Goal: Information Seeking & Learning: Learn about a topic

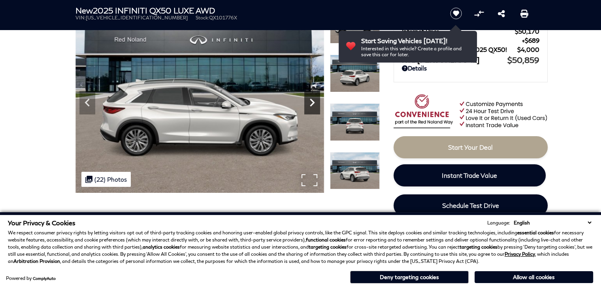
click at [313, 99] on icon "Next" at bounding box center [312, 102] width 16 height 16
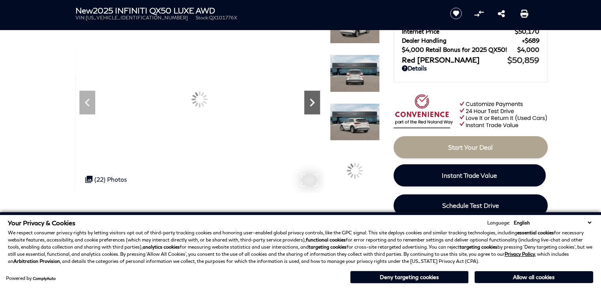
click at [312, 100] on icon "Next" at bounding box center [312, 102] width 5 height 8
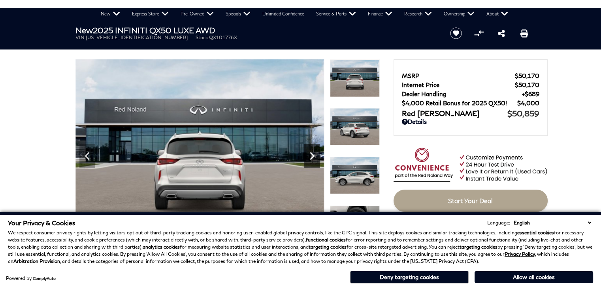
scroll to position [40, 0]
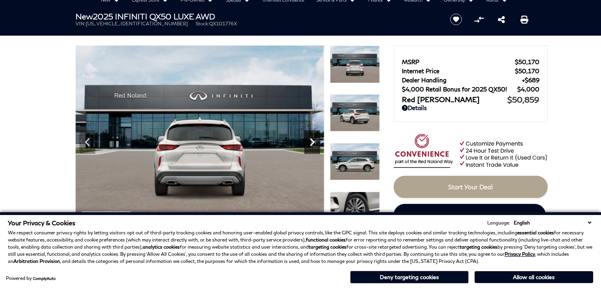
click at [306, 132] on div "Next" at bounding box center [312, 142] width 16 height 24
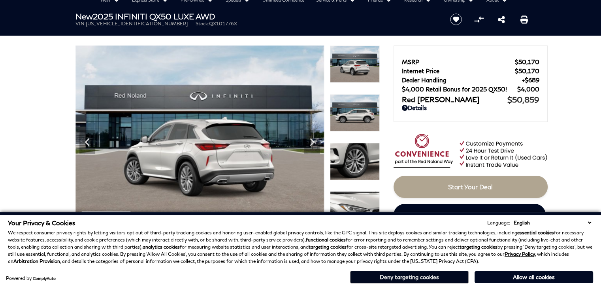
click at [409, 277] on button "Deny targeting cookies" at bounding box center [409, 276] width 119 height 13
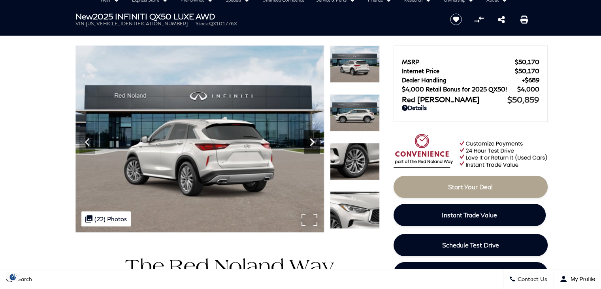
click at [313, 145] on icon "Next" at bounding box center [312, 142] width 16 height 16
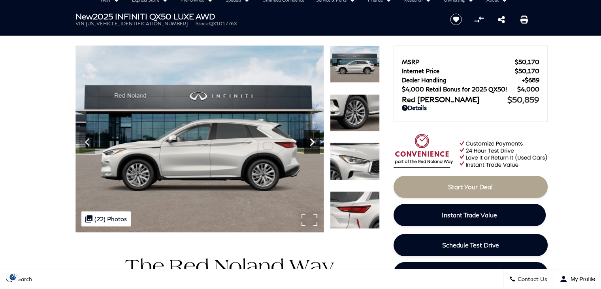
click at [312, 148] on icon "Next" at bounding box center [312, 142] width 16 height 16
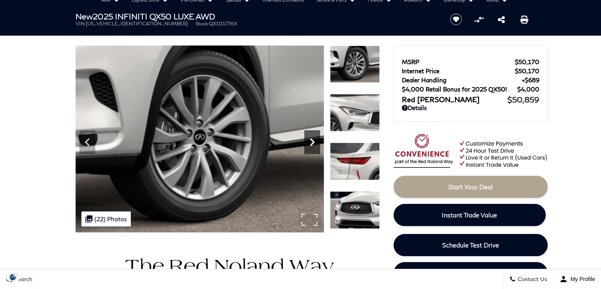
click at [312, 148] on icon "Next" at bounding box center [312, 142] width 16 height 16
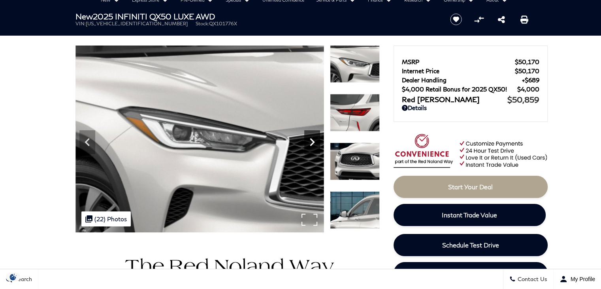
click at [313, 144] on icon "Next" at bounding box center [312, 142] width 16 height 16
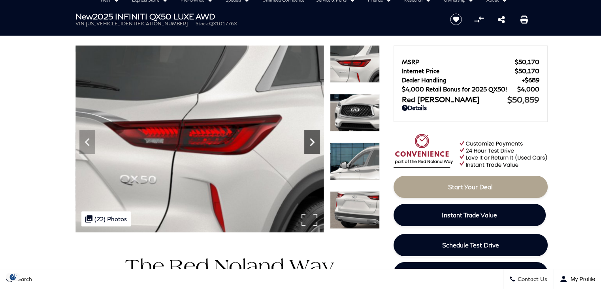
click at [313, 144] on icon "Next" at bounding box center [312, 142] width 16 height 16
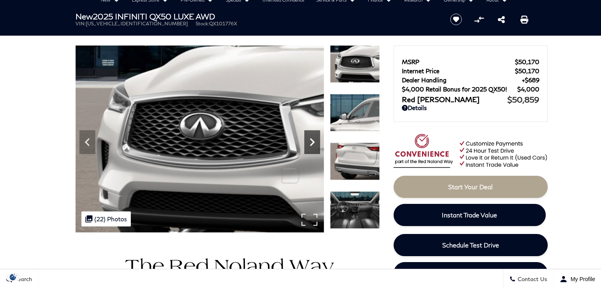
click at [313, 144] on icon "Next" at bounding box center [312, 142] width 16 height 16
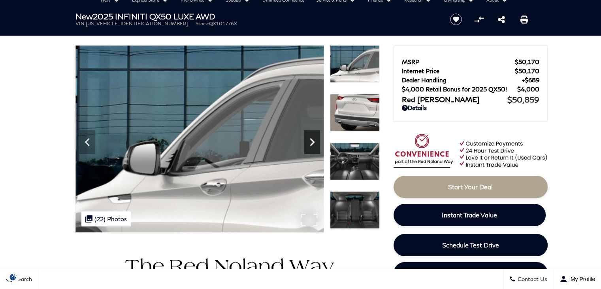
click at [313, 144] on icon "Next" at bounding box center [312, 142] width 16 height 16
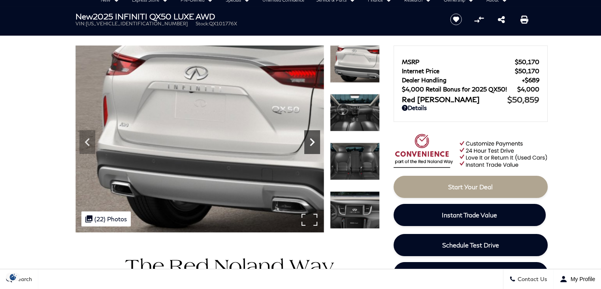
click at [313, 144] on icon "Next" at bounding box center [312, 142] width 16 height 16
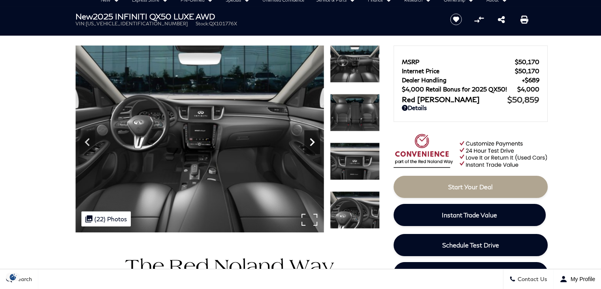
click at [313, 144] on icon "Next" at bounding box center [312, 142] width 16 height 16
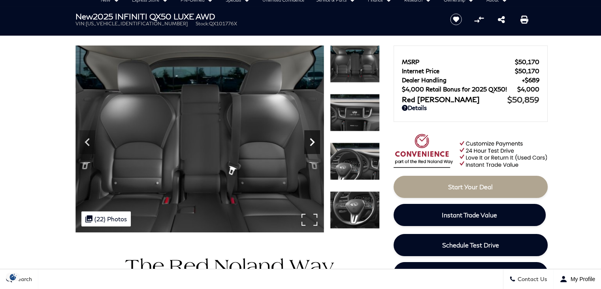
click at [313, 144] on icon "Next" at bounding box center [312, 142] width 16 height 16
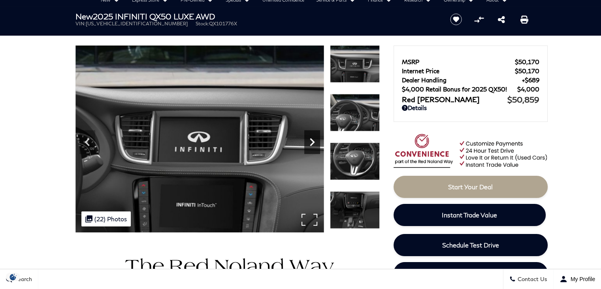
click at [314, 143] on icon "Next" at bounding box center [312, 142] width 16 height 16
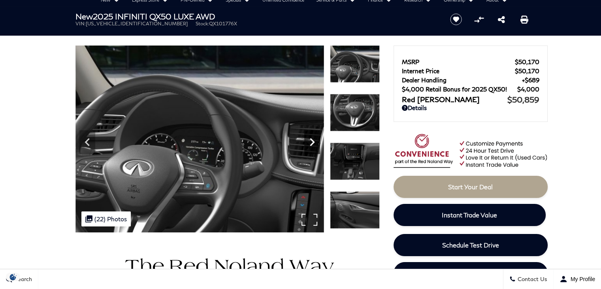
click at [315, 140] on icon "Next" at bounding box center [312, 142] width 16 height 16
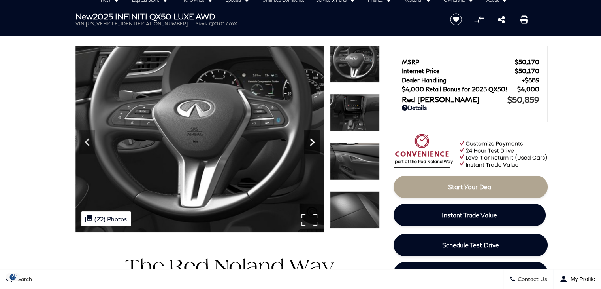
click at [315, 140] on icon "Next" at bounding box center [312, 142] width 16 height 16
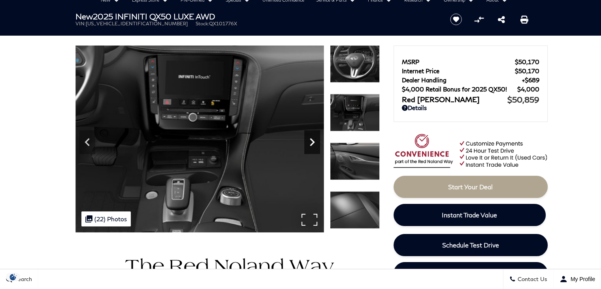
click at [315, 140] on icon "Next" at bounding box center [312, 142] width 16 height 16
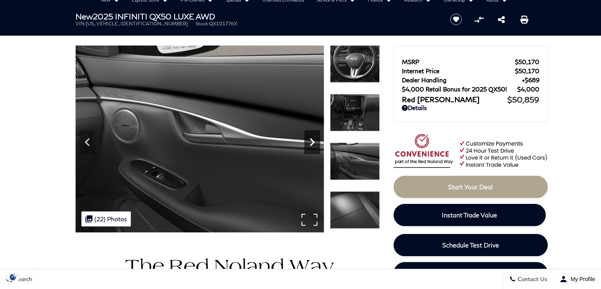
click at [315, 140] on icon "Next" at bounding box center [312, 142] width 16 height 16
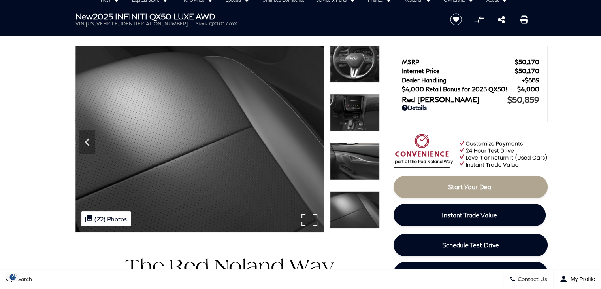
click at [315, 140] on img at bounding box center [199, 138] width 249 height 187
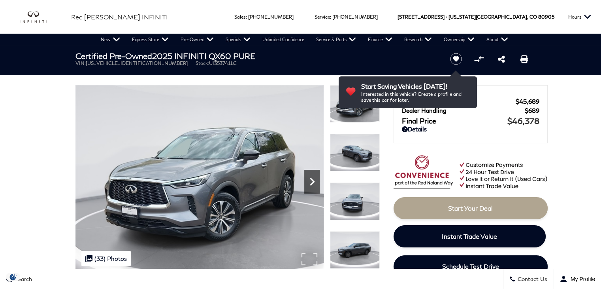
click at [314, 183] on icon "Next" at bounding box center [312, 182] width 16 height 16
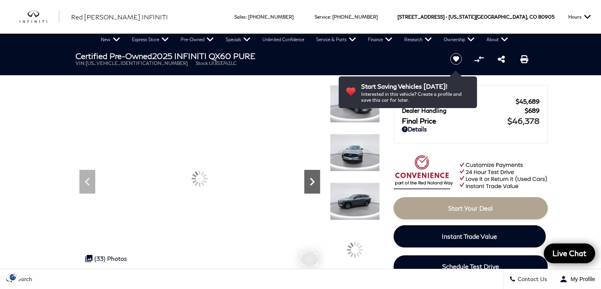
click at [314, 183] on icon "Next" at bounding box center [312, 182] width 16 height 16
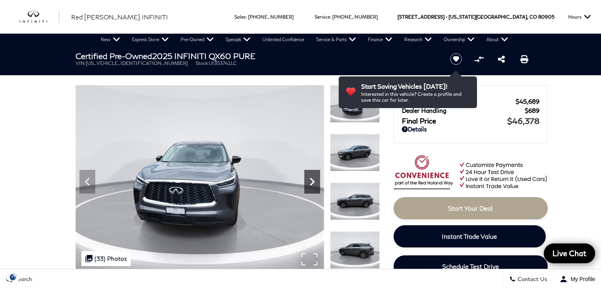
click at [314, 183] on icon "Next" at bounding box center [312, 182] width 16 height 16
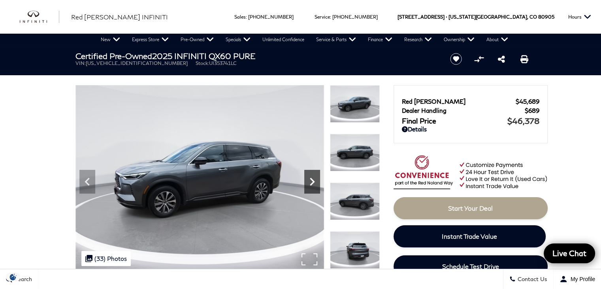
click at [314, 183] on icon "Next" at bounding box center [312, 182] width 16 height 16
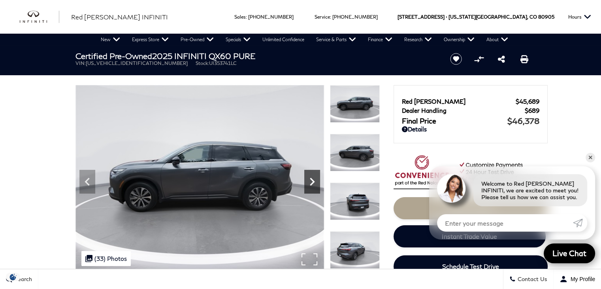
click at [314, 183] on icon "Next" at bounding box center [312, 182] width 16 height 16
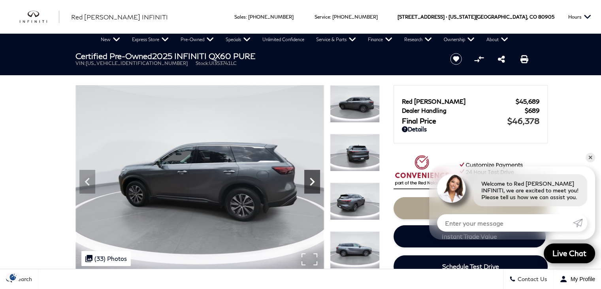
click at [314, 183] on icon "Next" at bounding box center [312, 182] width 16 height 16
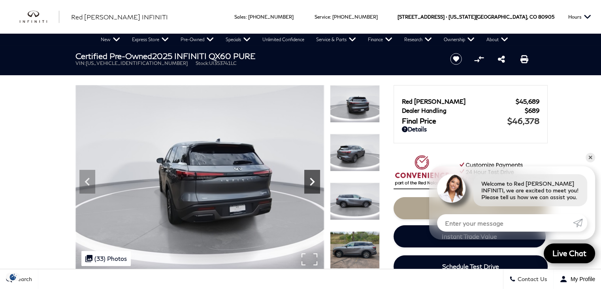
click at [314, 183] on icon "Next" at bounding box center [312, 182] width 16 height 16
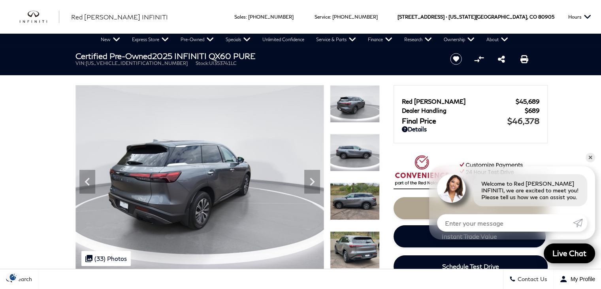
drag, startPoint x: 598, startPoint y: 153, endPoint x: 593, endPoint y: 157, distance: 5.6
click at [593, 157] on link "✕" at bounding box center [590, 157] width 9 height 9
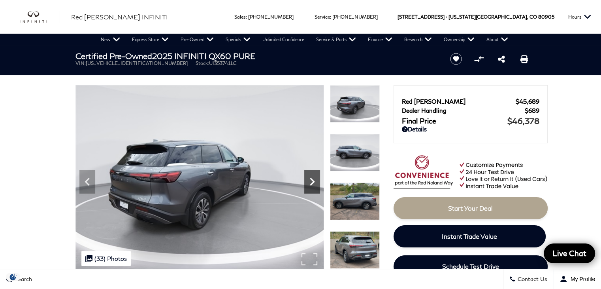
click at [317, 176] on icon "Next" at bounding box center [312, 182] width 16 height 16
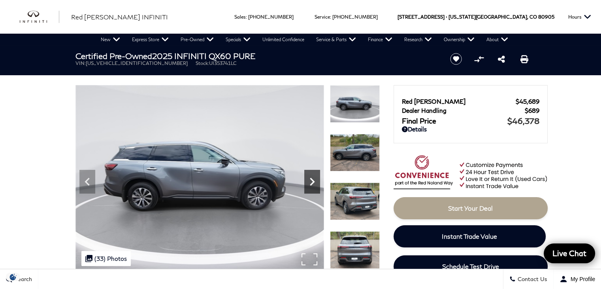
click at [313, 179] on icon "Next" at bounding box center [312, 182] width 16 height 16
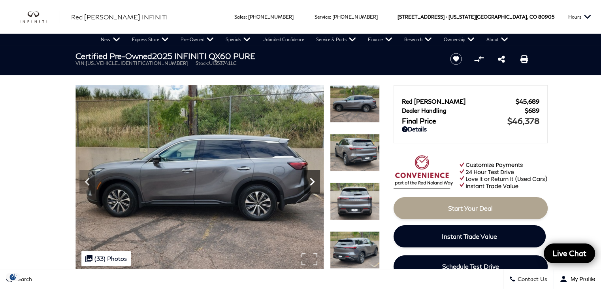
click at [313, 179] on icon "Next" at bounding box center [312, 182] width 16 height 16
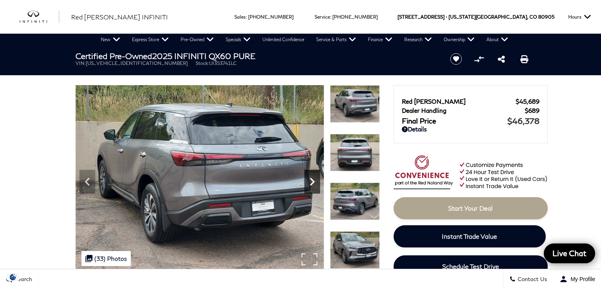
click at [313, 179] on icon "Next" at bounding box center [312, 182] width 16 height 16
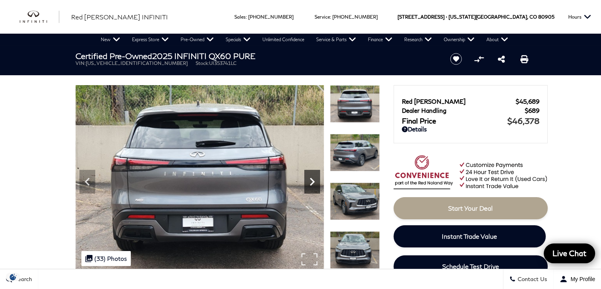
click at [313, 179] on icon "Next" at bounding box center [312, 182] width 16 height 16
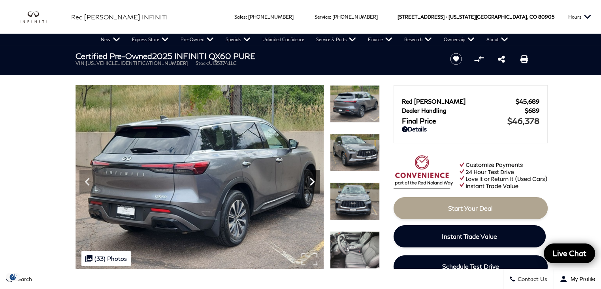
click at [313, 179] on icon "Next" at bounding box center [312, 182] width 16 height 16
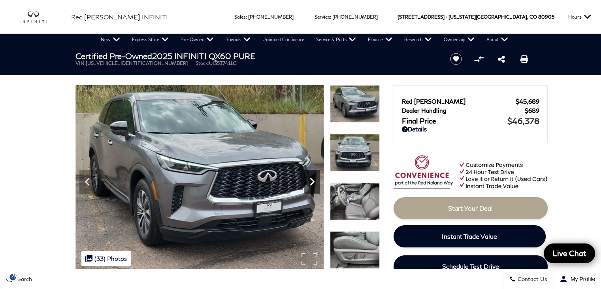
click at [313, 179] on icon "Next" at bounding box center [312, 182] width 16 height 16
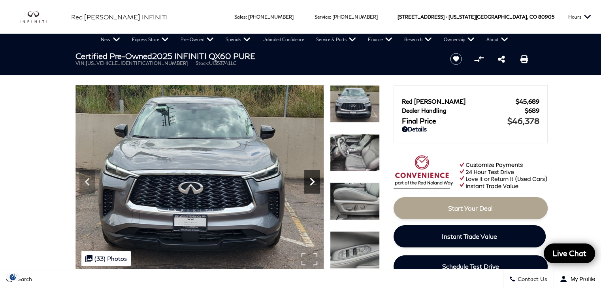
click at [313, 179] on icon "Next" at bounding box center [312, 182] width 16 height 16
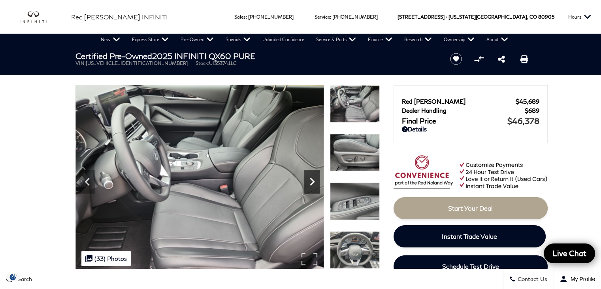
click at [313, 179] on icon "Next" at bounding box center [312, 182] width 16 height 16
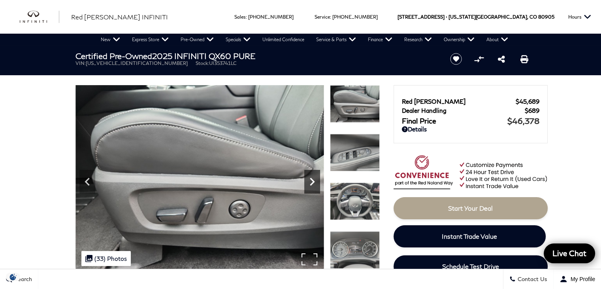
click at [313, 179] on icon "Next" at bounding box center [312, 182] width 16 height 16
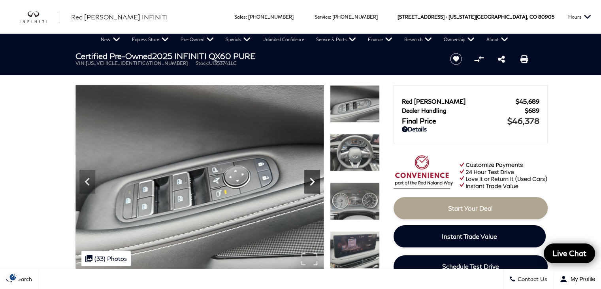
click at [313, 179] on icon "Next" at bounding box center [312, 181] width 5 height 8
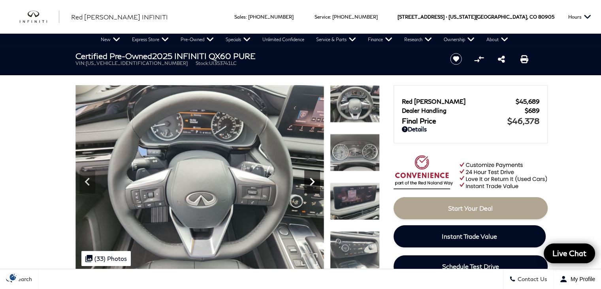
click at [313, 179] on icon "Next" at bounding box center [312, 181] width 5 height 8
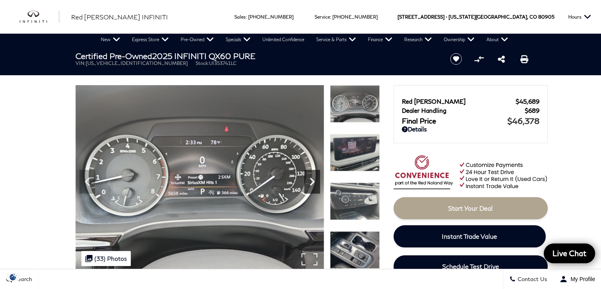
click at [313, 179] on icon "Next" at bounding box center [312, 181] width 5 height 8
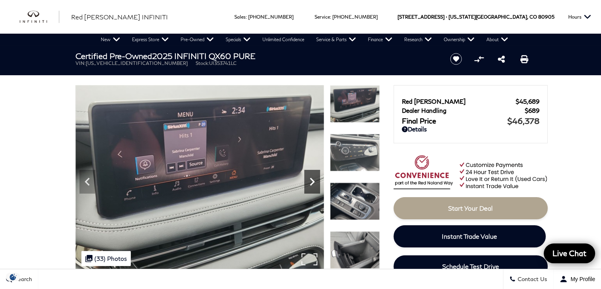
click at [313, 179] on icon "Next" at bounding box center [312, 181] width 5 height 8
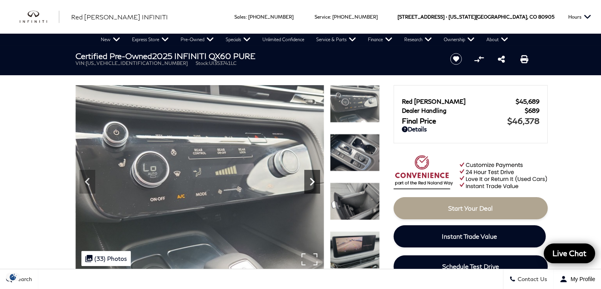
click at [313, 179] on icon "Next" at bounding box center [312, 181] width 5 height 8
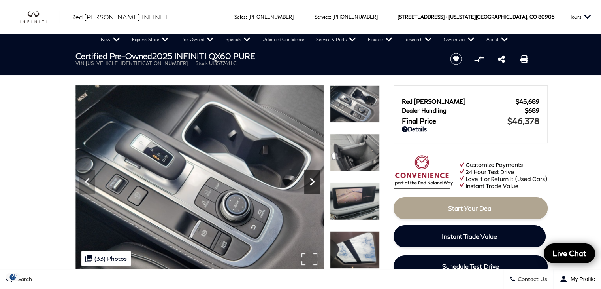
click at [313, 179] on icon "Next" at bounding box center [312, 181] width 5 height 8
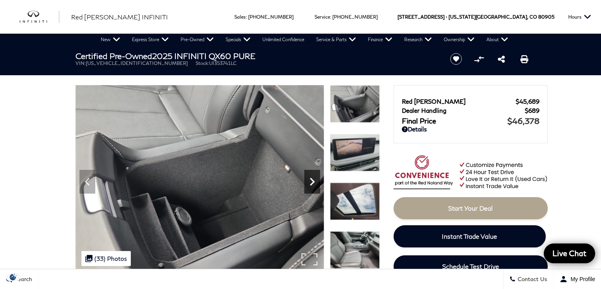
click at [313, 179] on icon "Next" at bounding box center [312, 181] width 5 height 8
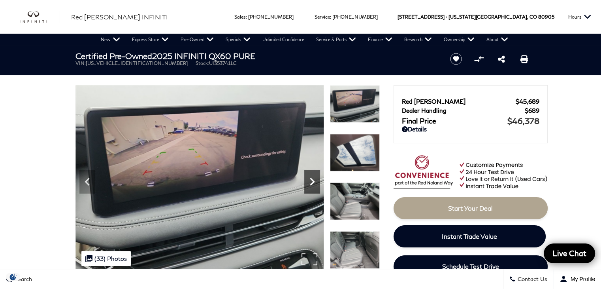
click at [313, 179] on icon "Next" at bounding box center [312, 181] width 5 height 8
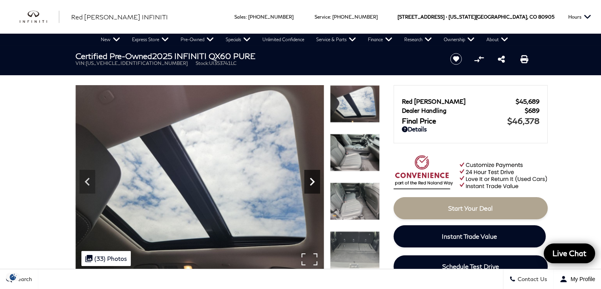
click at [313, 179] on icon "Next" at bounding box center [312, 181] width 5 height 8
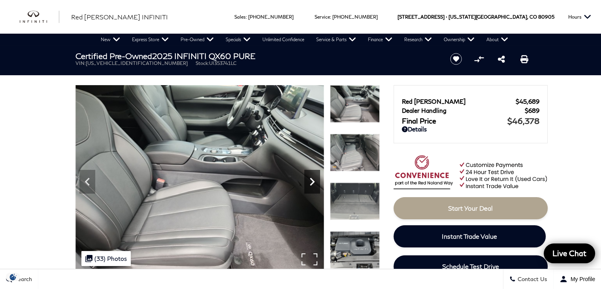
click at [313, 179] on icon "Next" at bounding box center [312, 181] width 5 height 8
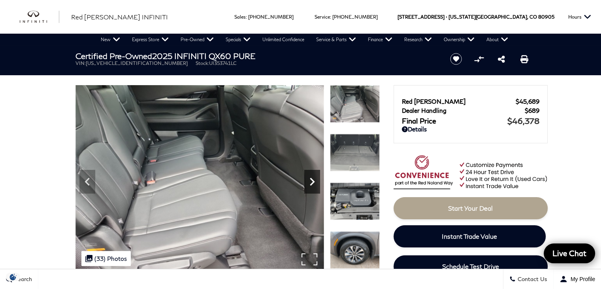
click at [313, 179] on icon "Next" at bounding box center [312, 181] width 5 height 8
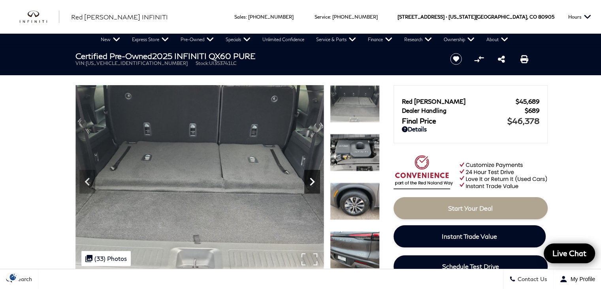
click at [311, 178] on icon "Next" at bounding box center [312, 181] width 5 height 8
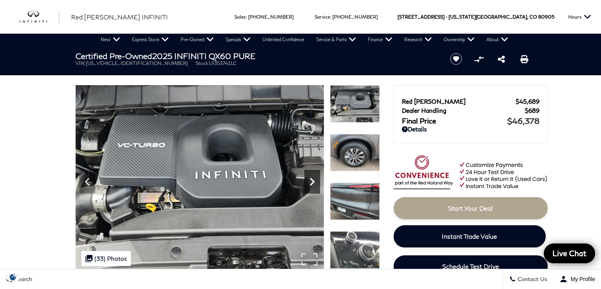
click at [309, 179] on icon "Next" at bounding box center [312, 182] width 16 height 16
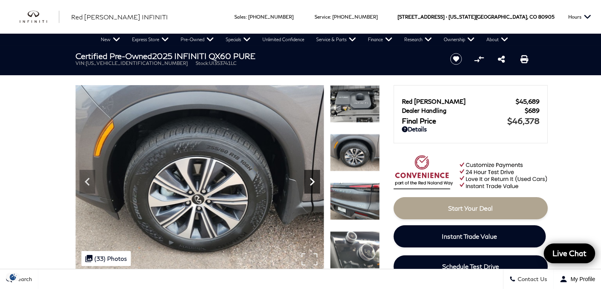
click at [307, 185] on icon "Next" at bounding box center [312, 182] width 16 height 16
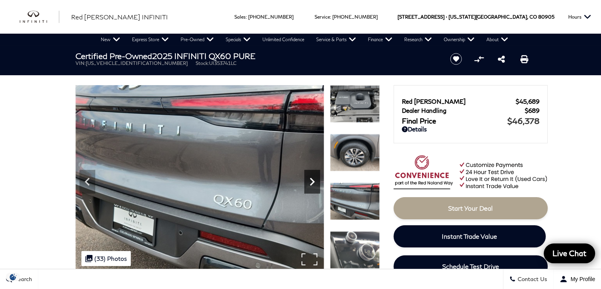
click at [306, 187] on icon "Next" at bounding box center [312, 182] width 16 height 16
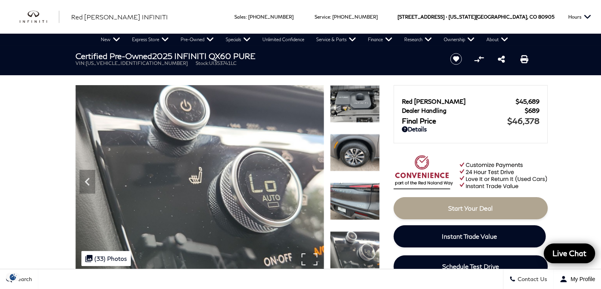
click at [313, 177] on img at bounding box center [199, 178] width 249 height 187
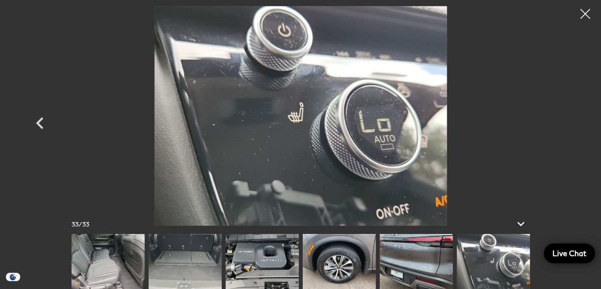
scroll to position [237, 0]
click at [164, 257] on img at bounding box center [185, 261] width 73 height 55
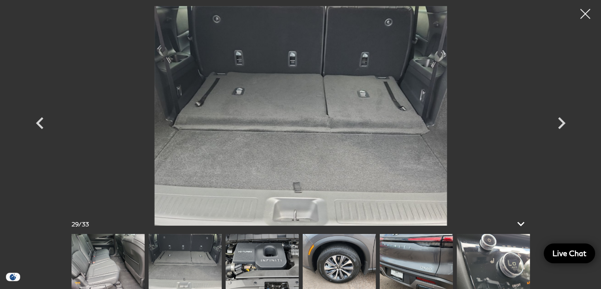
scroll to position [0, 0]
click at [583, 13] on div at bounding box center [585, 14] width 21 height 21
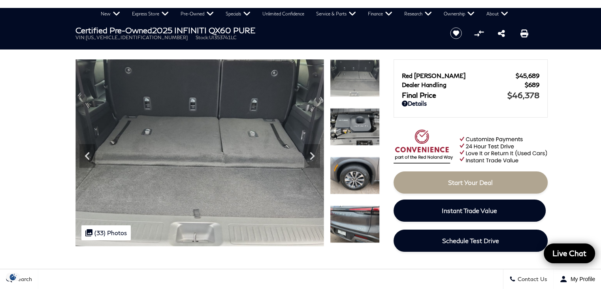
scroll to position [40, 0]
